Goal: Information Seeking & Learning: Find specific page/section

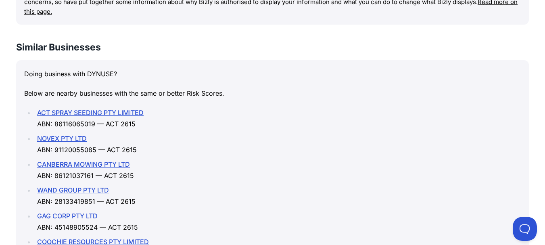
scroll to position [1169, 0]
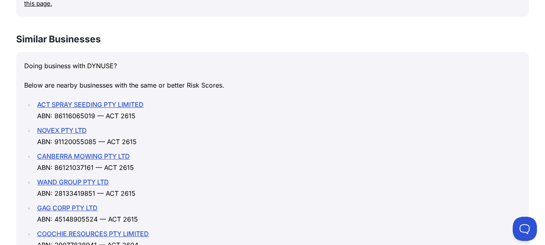
click at [108, 152] on link "CANBERRA MOWING PTY LTD" at bounding box center [83, 156] width 93 height 8
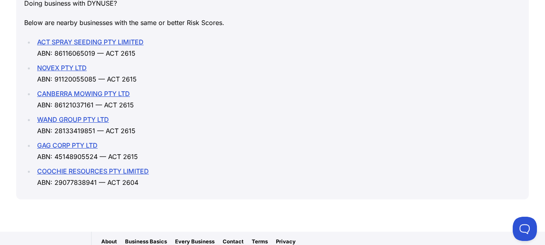
scroll to position [1265, 0]
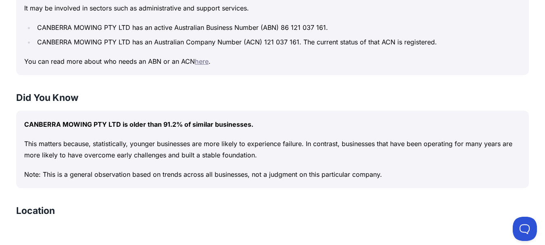
scroll to position [565, 0]
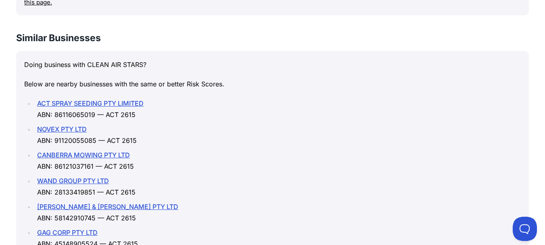
scroll to position [1210, 0]
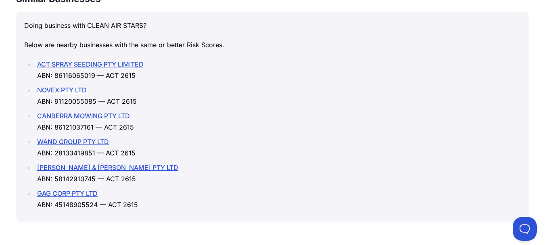
click at [123, 112] on link "CANBERRA MOWING PTY LTD" at bounding box center [83, 116] width 93 height 8
